Goal: Transaction & Acquisition: Purchase product/service

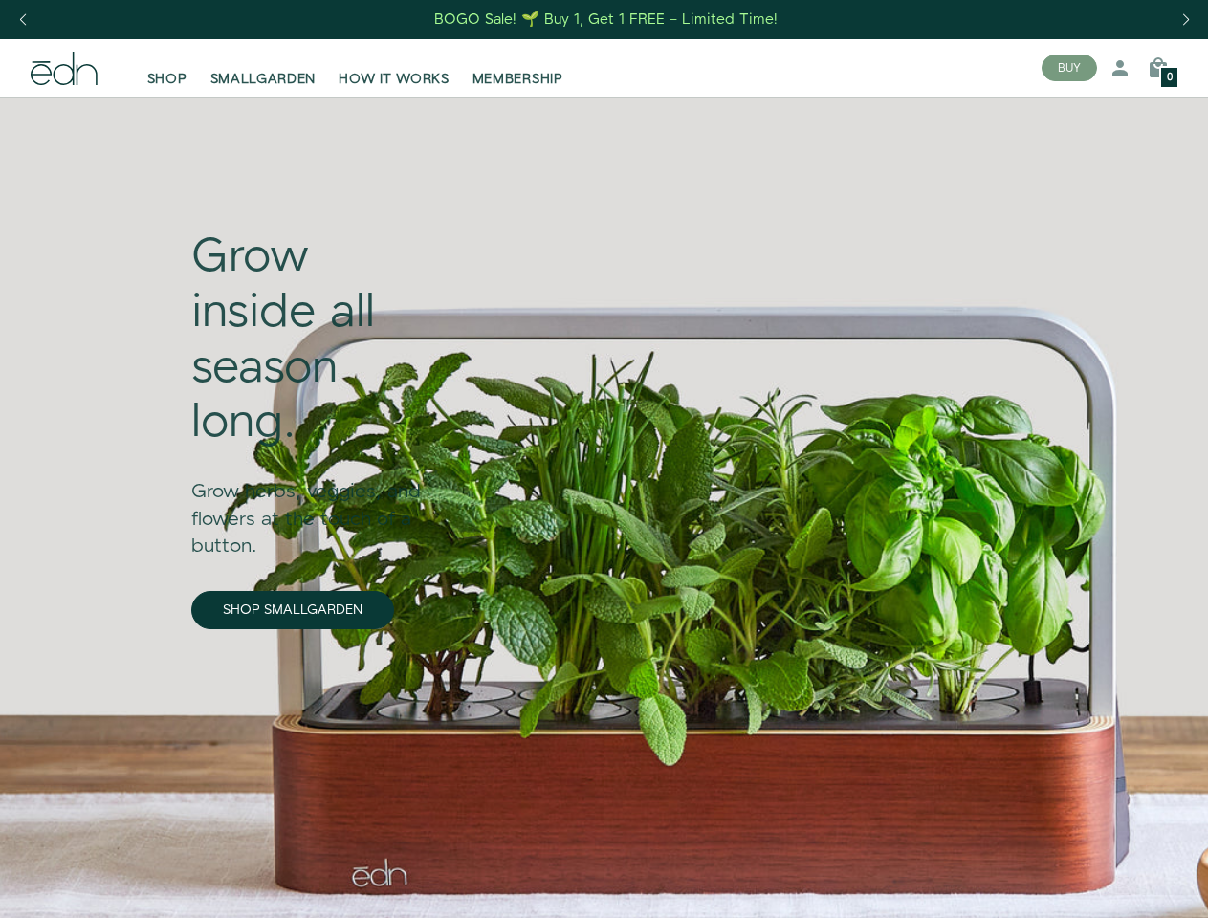
click at [1185, 20] on div "Next slide" at bounding box center [1186, 20] width 26 height 42
click at [22, 20] on div "Previous slide" at bounding box center [23, 20] width 26 height 42
click at [1070, 68] on button "BUY" at bounding box center [1069, 68] width 55 height 27
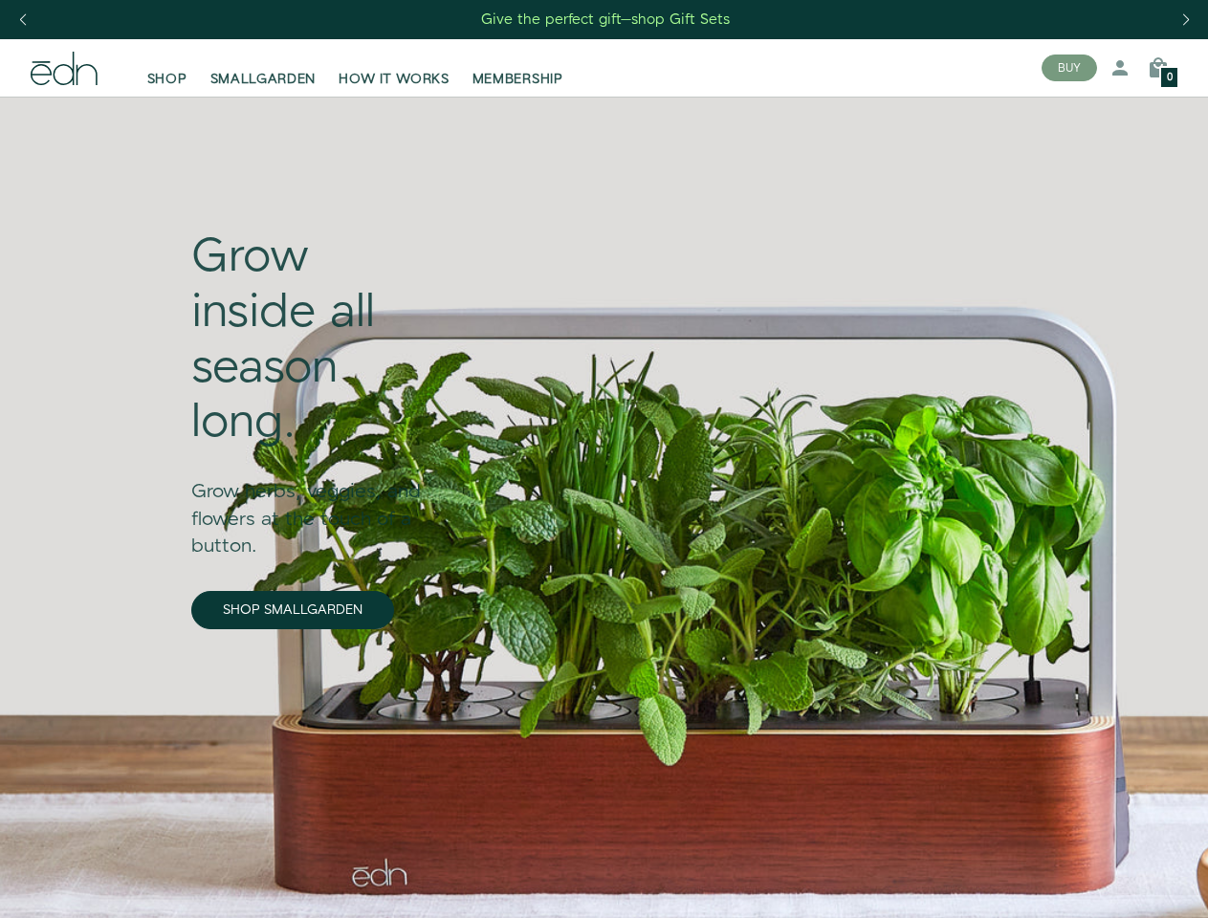
click at [1120, 68] on icon at bounding box center [1120, 67] width 23 height 23
click at [1159, 68] on icon at bounding box center [1158, 67] width 23 height 23
click at [1159, 68] on div at bounding box center [604, 459] width 1208 height 918
